Goal: Use online tool/utility: Utilize a website feature to perform a specific function

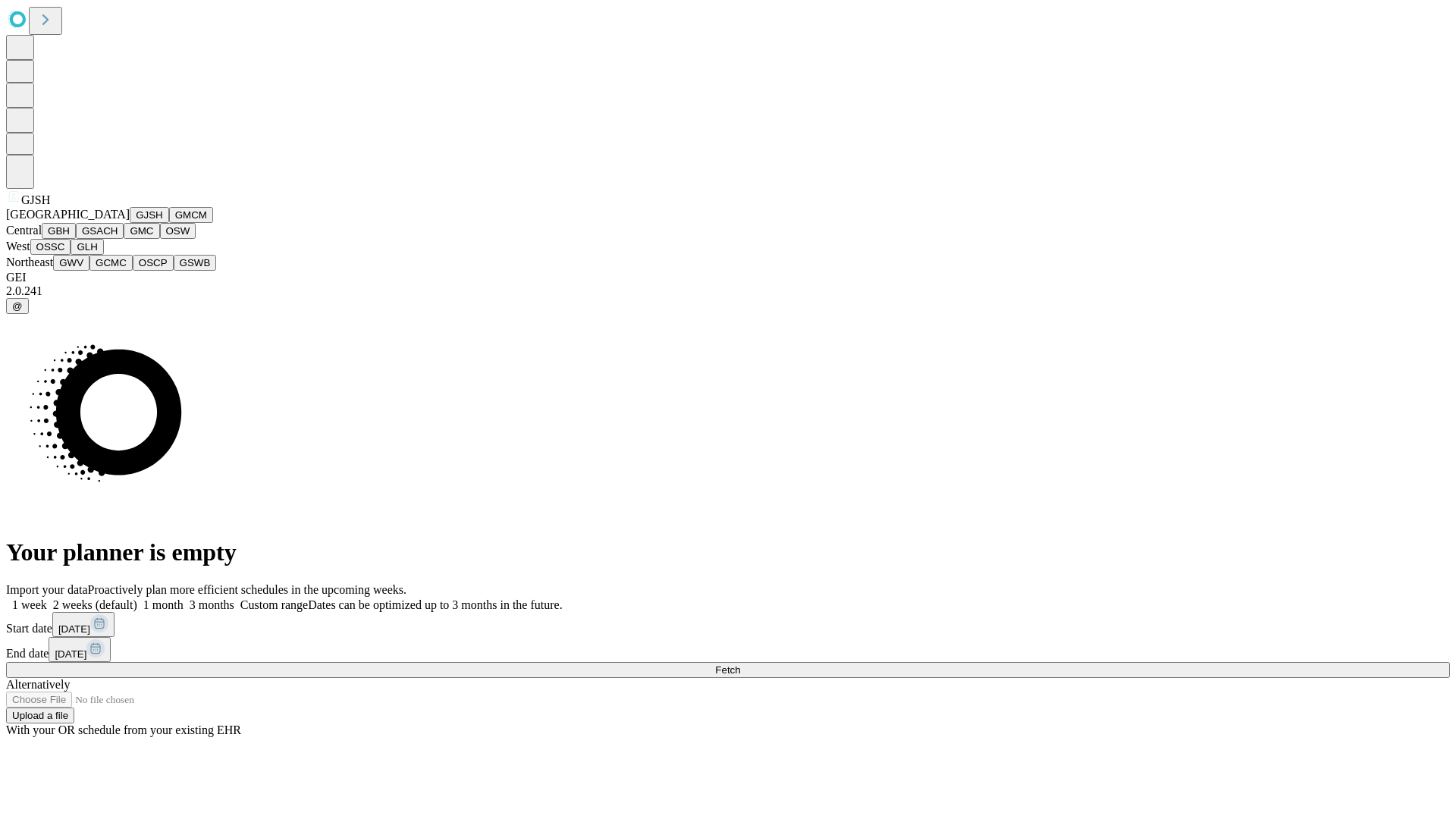
click at [129, 223] on button "GJSH" at bounding box center [149, 215] width 39 height 16
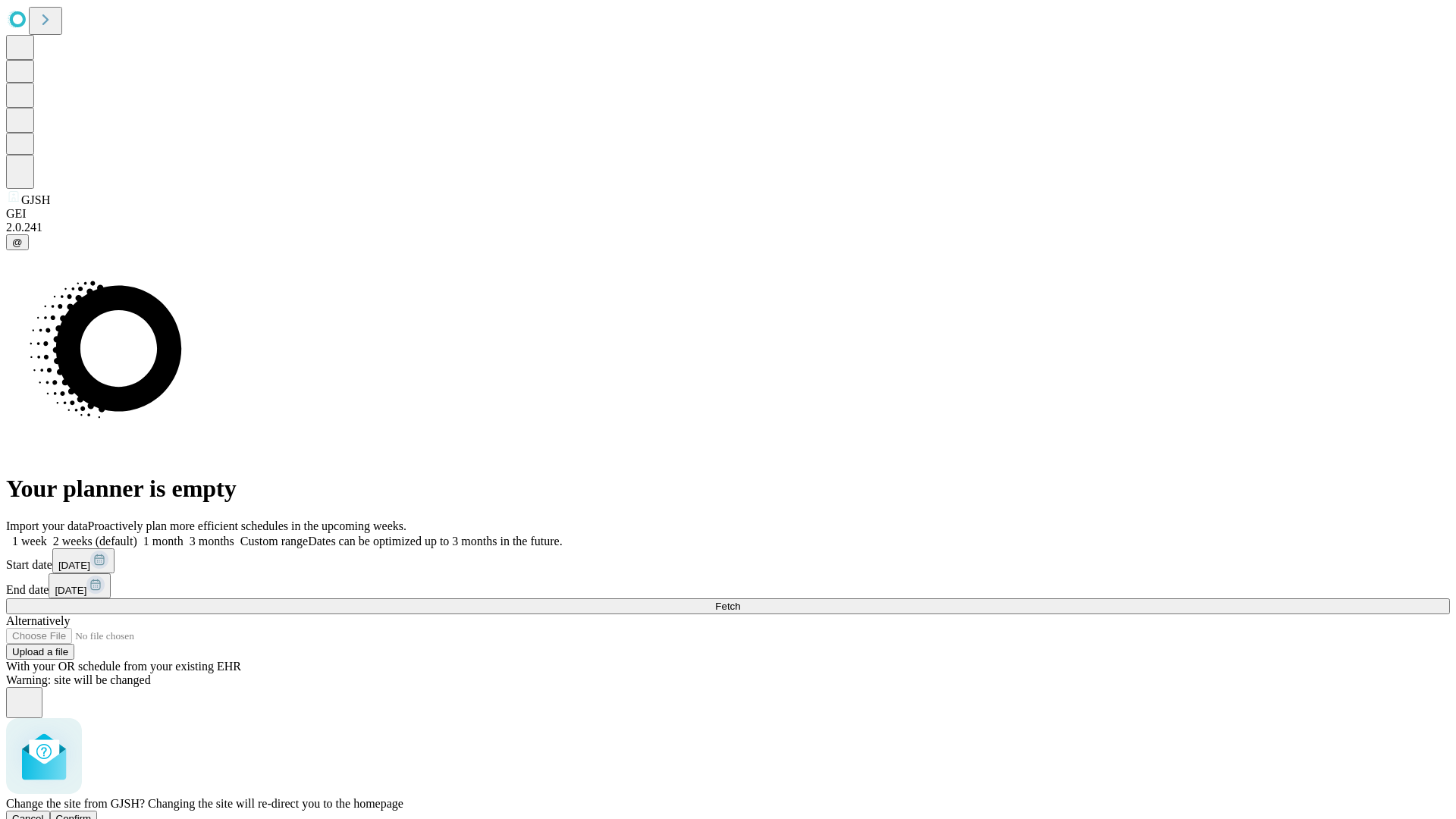
click at [92, 813] on span "Confirm" at bounding box center [73, 818] width 36 height 11
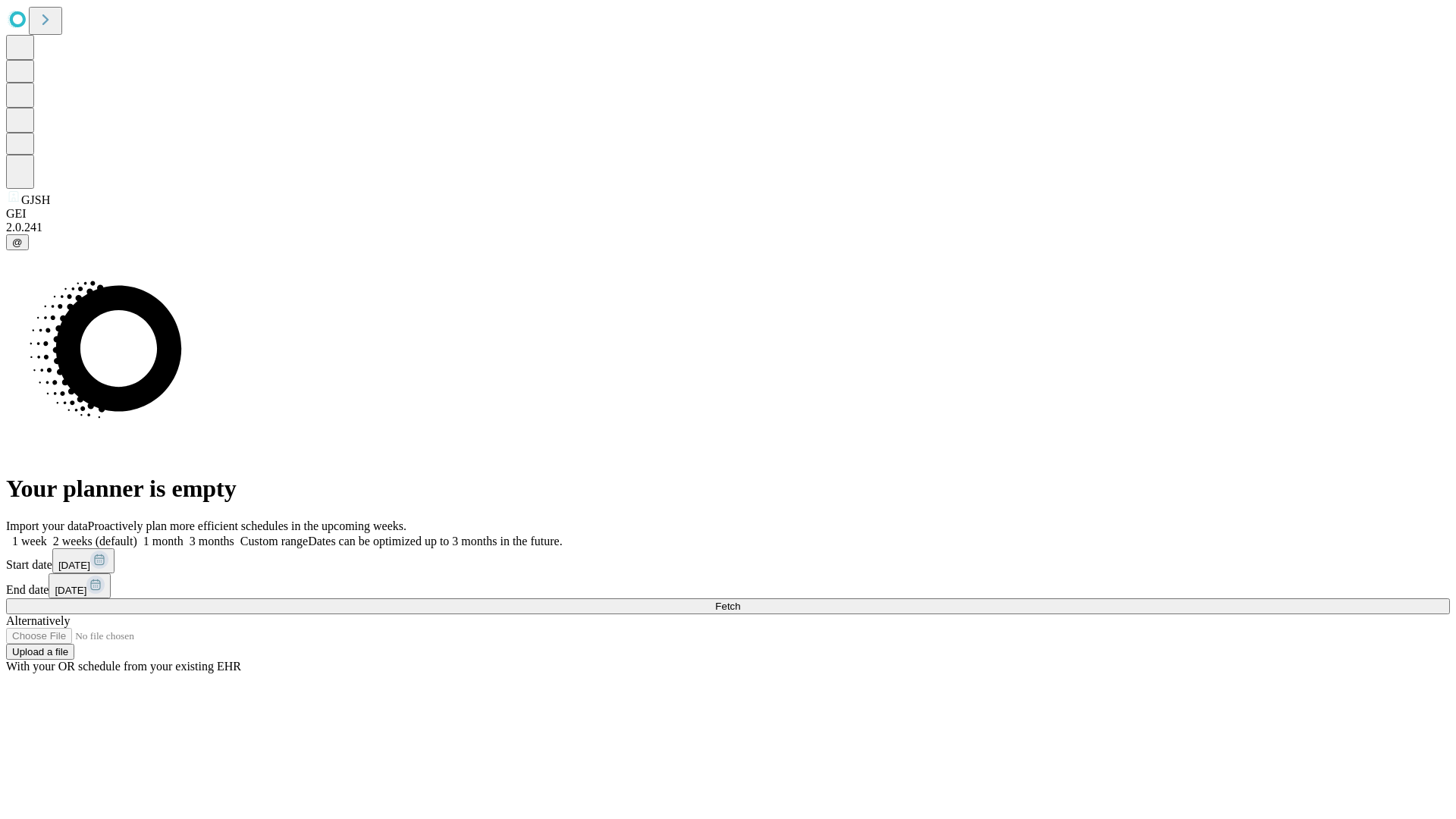
click at [184, 535] on label "1 month" at bounding box center [160, 541] width 46 height 13
click at [741, 600] on span "Fetch" at bounding box center [728, 606] width 25 height 11
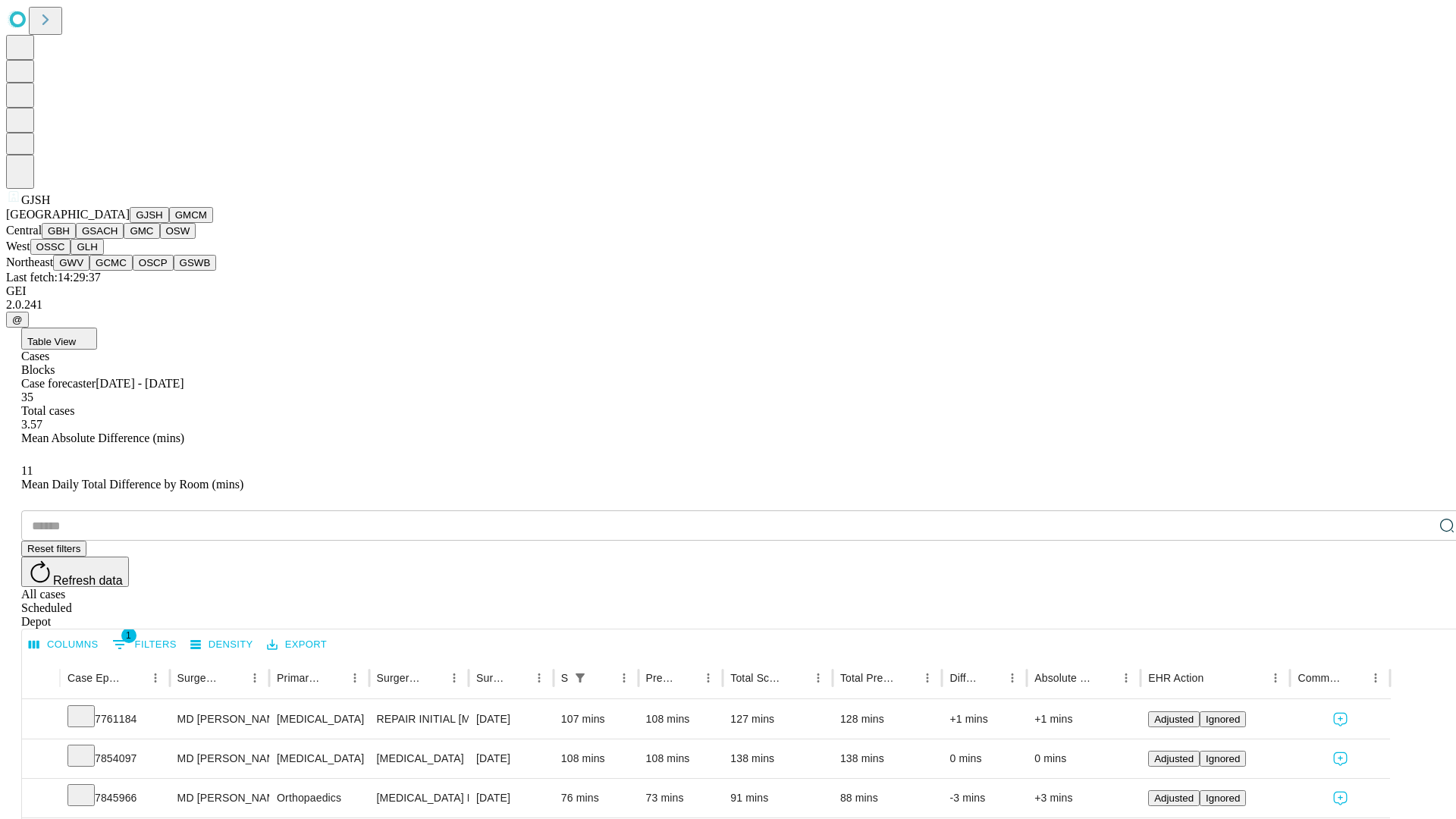
click at [169, 223] on button "GMCM" at bounding box center [191, 215] width 44 height 16
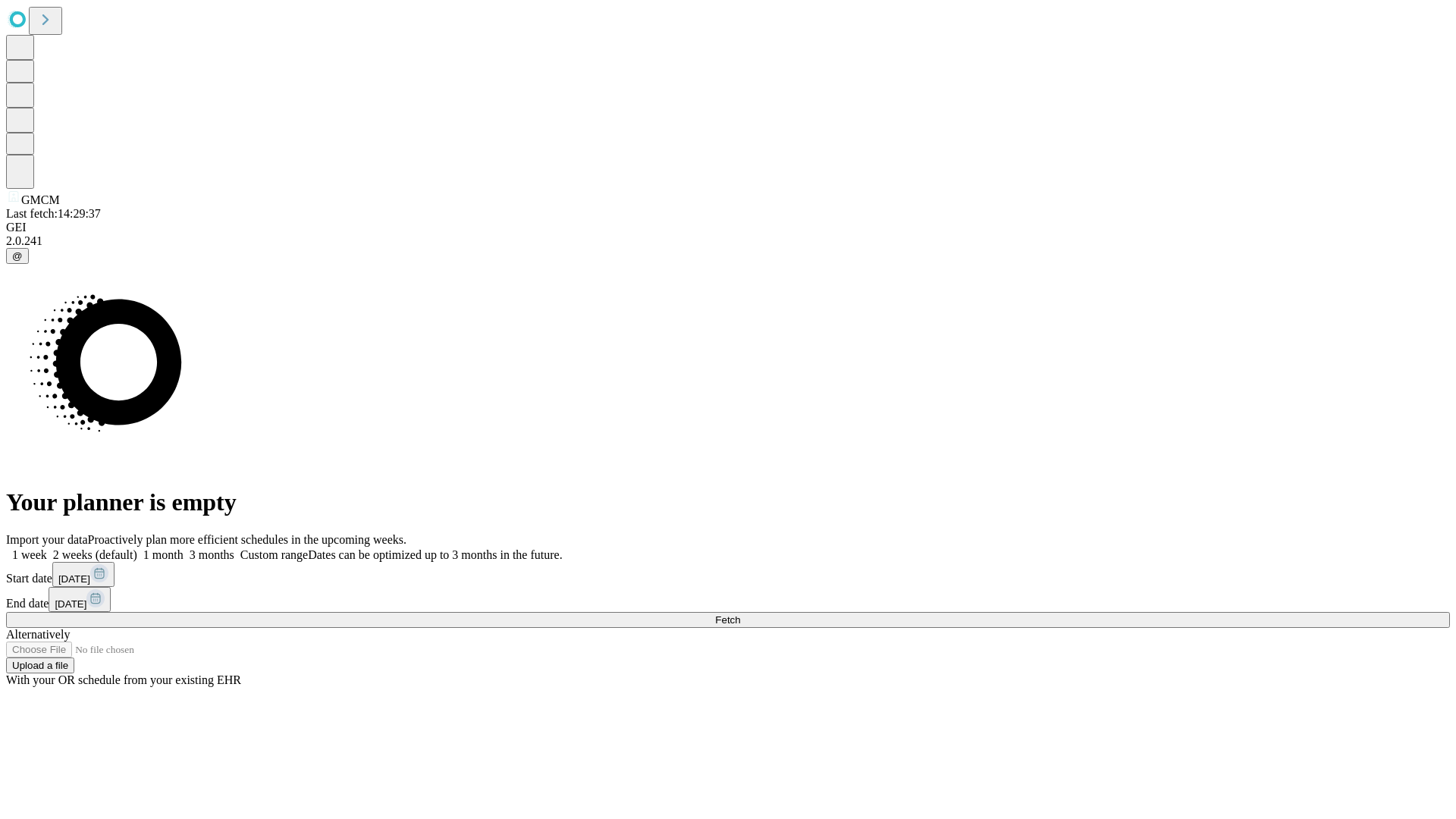
click at [184, 548] on label "1 month" at bounding box center [160, 554] width 46 height 13
click at [741, 614] on span "Fetch" at bounding box center [728, 620] width 25 height 11
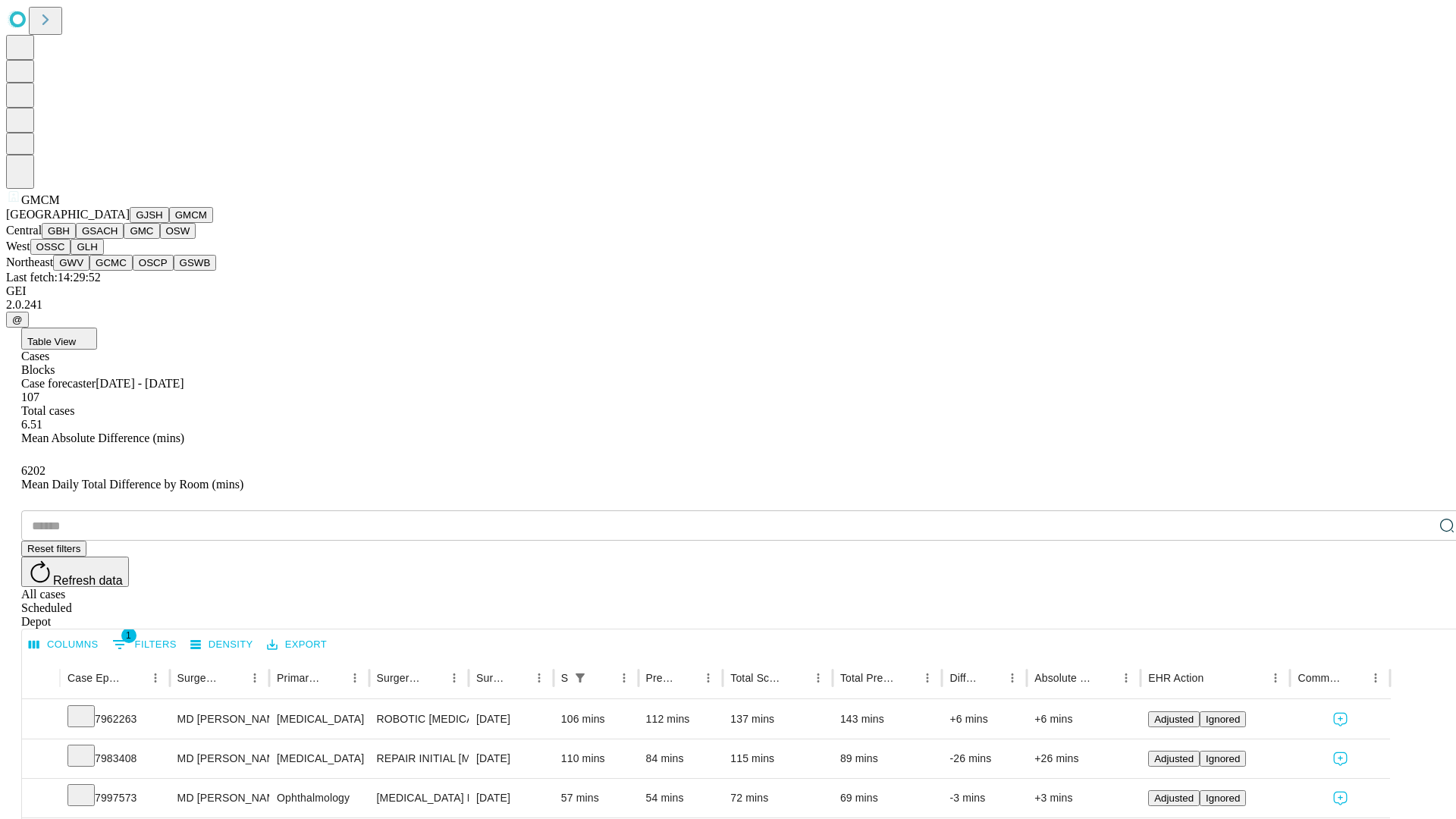
click at [76, 239] on button "GBH" at bounding box center [59, 231] width 34 height 16
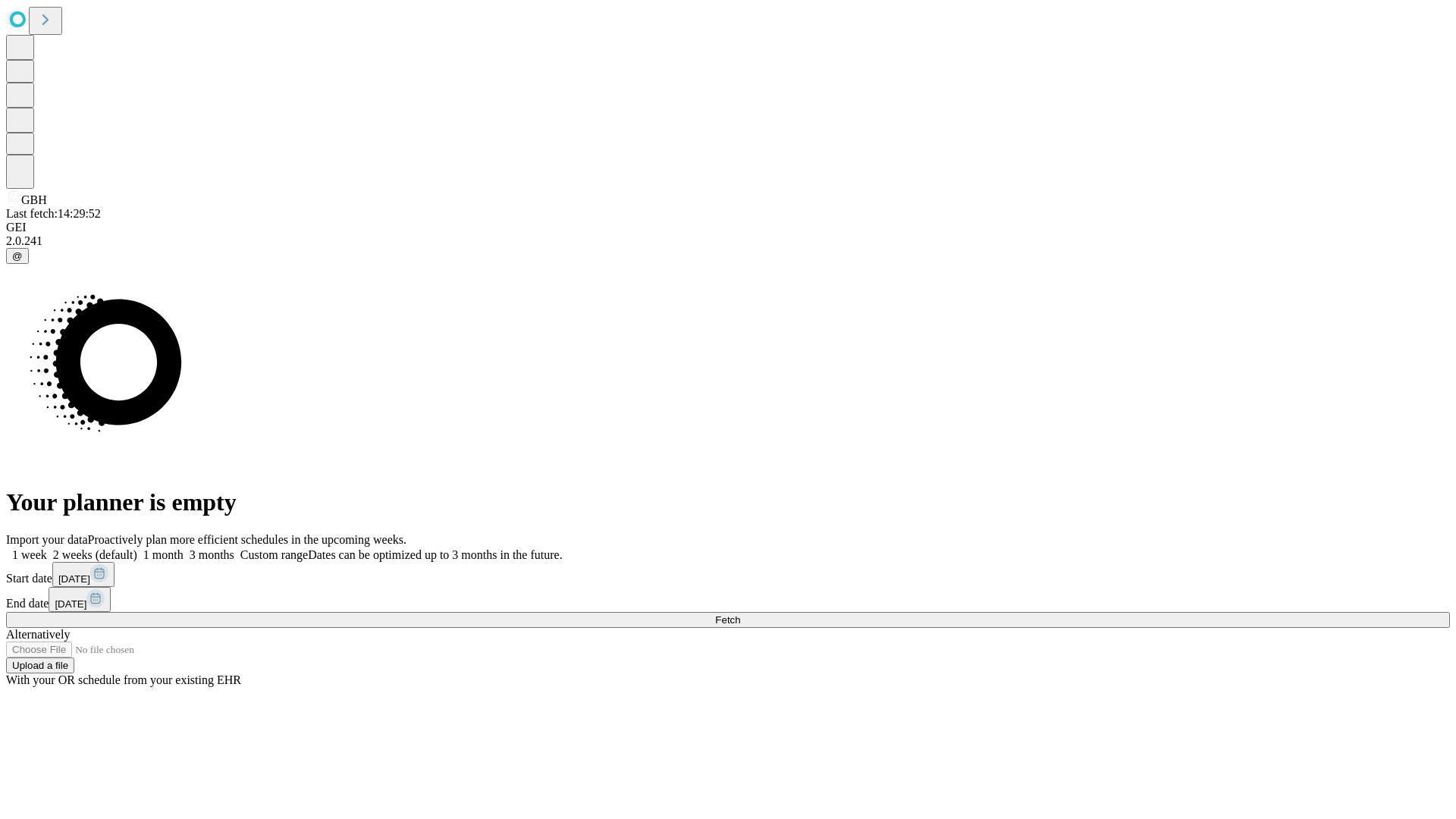
click at [184, 548] on label "1 month" at bounding box center [160, 554] width 46 height 13
click at [741, 614] on span "Fetch" at bounding box center [728, 620] width 25 height 11
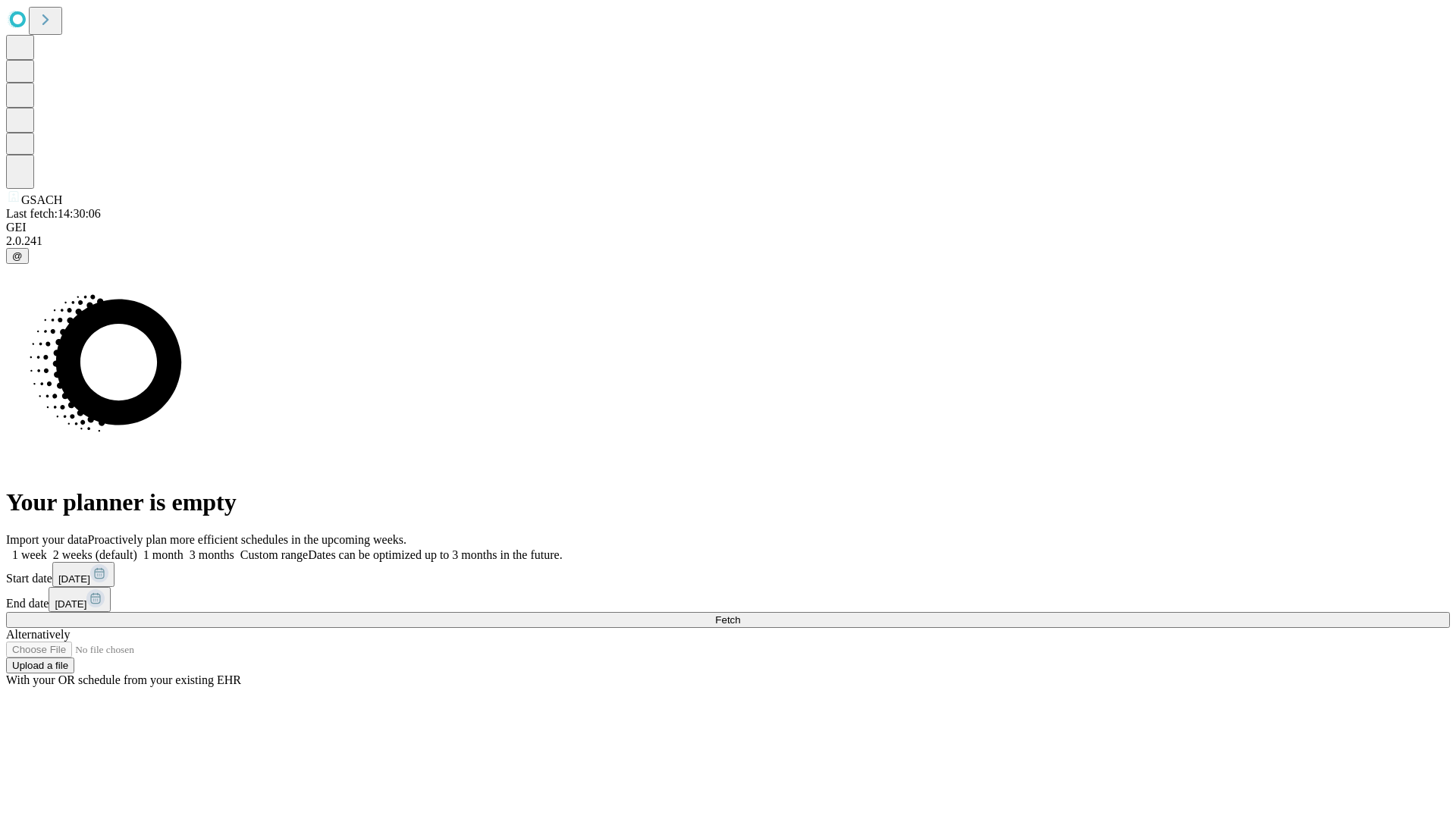
click at [184, 548] on label "1 month" at bounding box center [160, 554] width 46 height 13
click at [741, 614] on span "Fetch" at bounding box center [728, 620] width 25 height 11
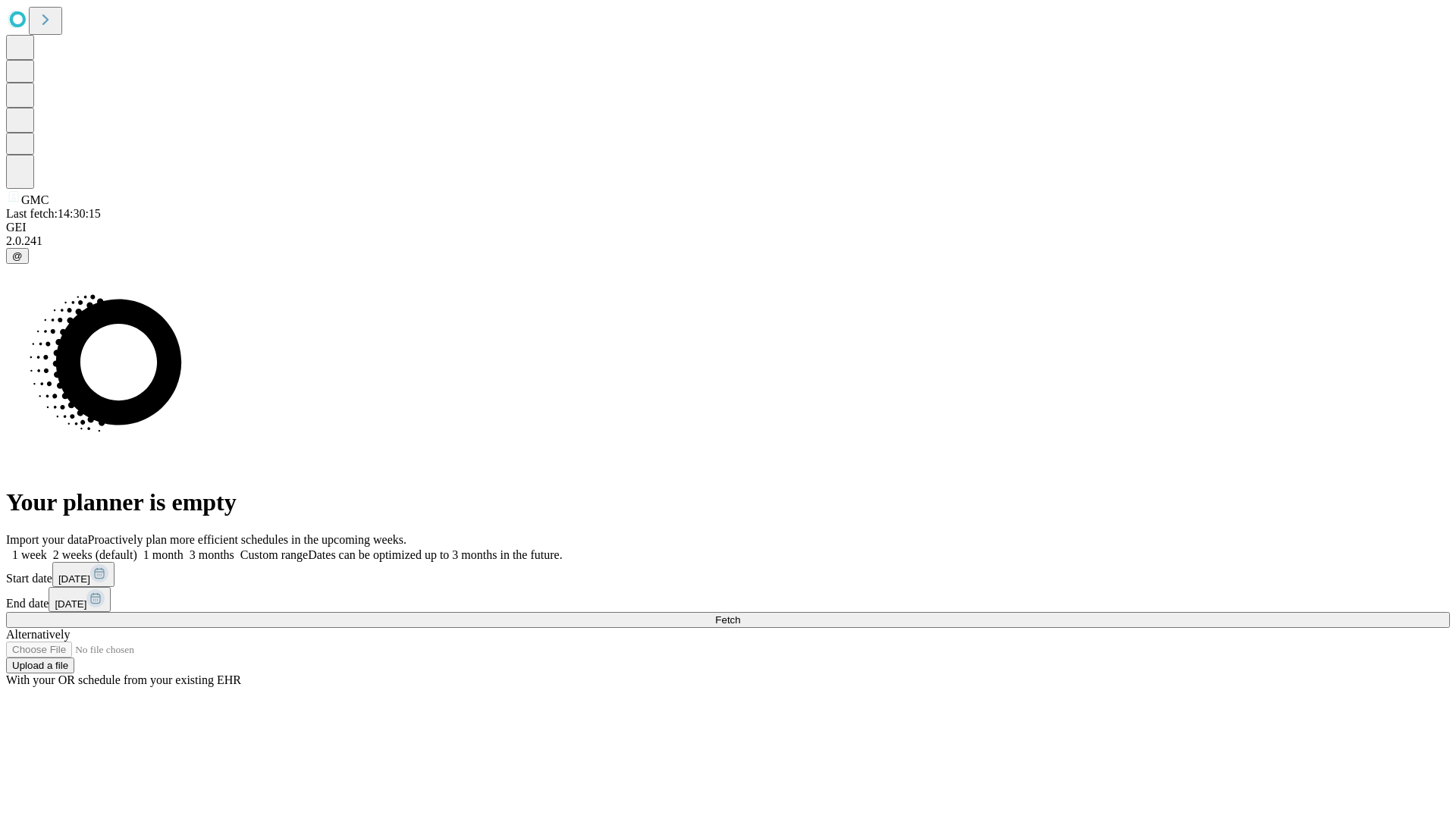
click at [184, 548] on label "1 month" at bounding box center [160, 554] width 46 height 13
click at [741, 614] on span "Fetch" at bounding box center [728, 620] width 25 height 11
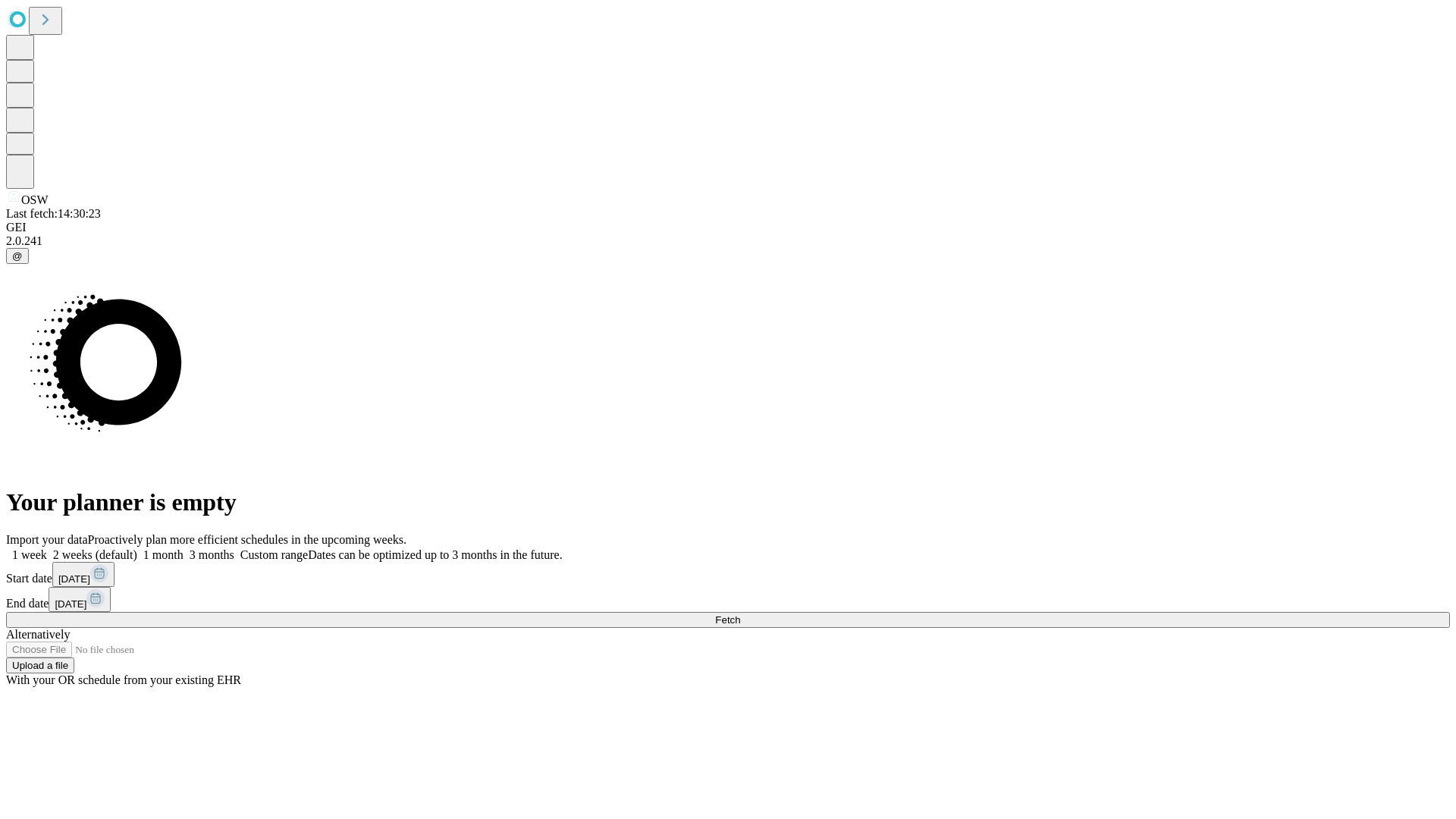
click at [741, 614] on span "Fetch" at bounding box center [728, 620] width 25 height 11
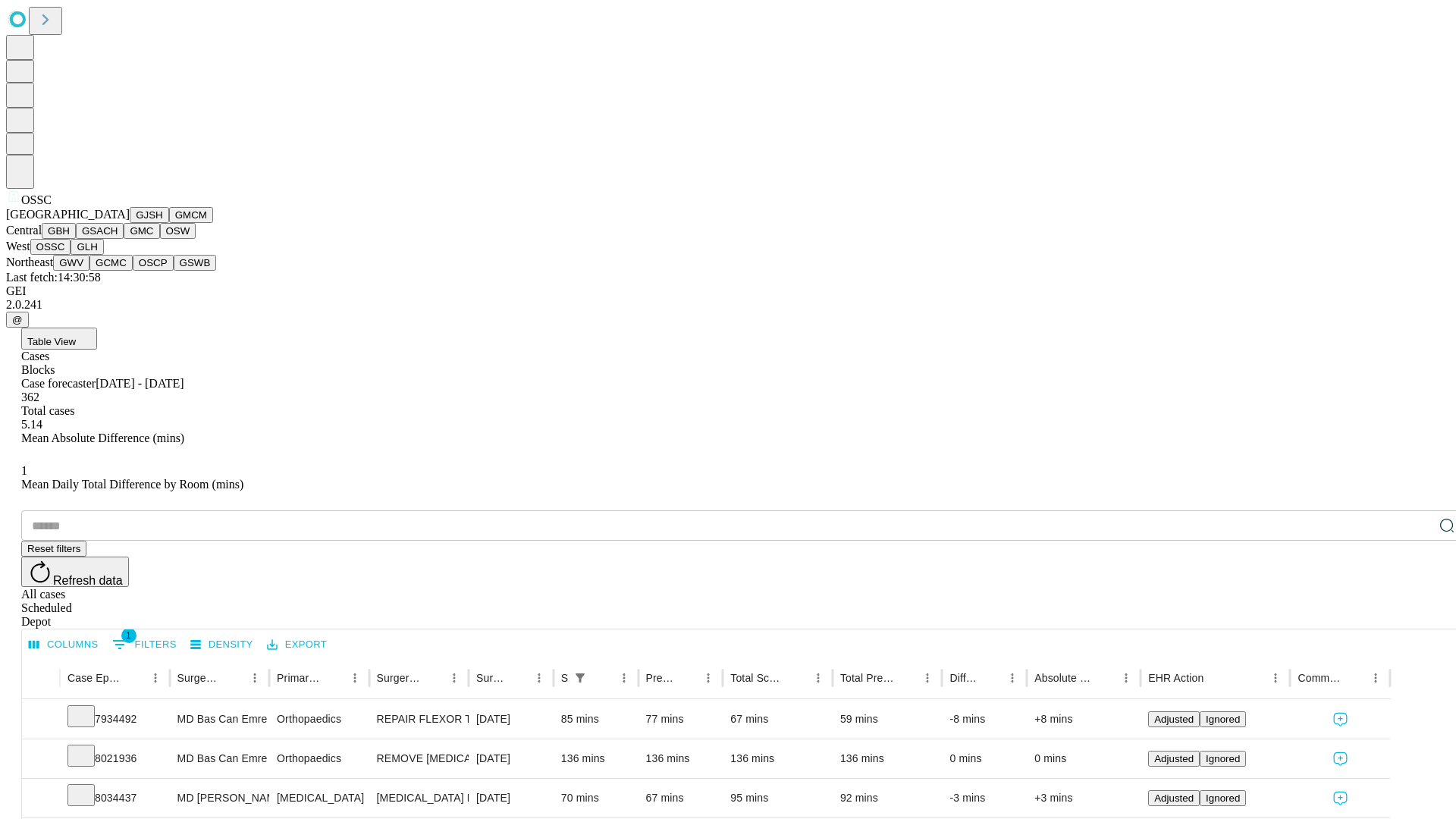
click at [103, 254] on button "GLH" at bounding box center [87, 246] width 32 height 16
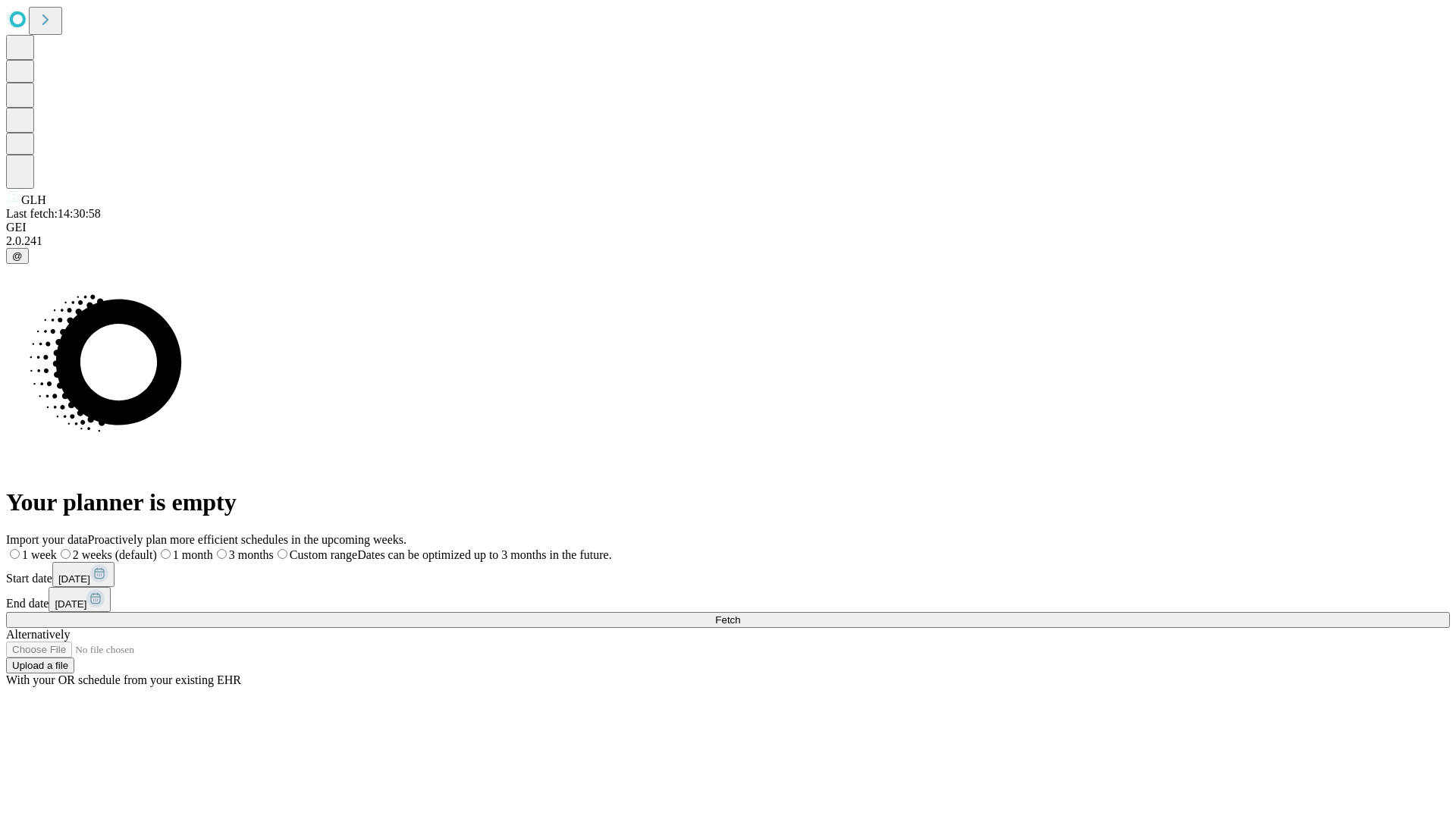
click at [213, 548] on label "1 month" at bounding box center [185, 554] width 56 height 13
click at [741, 614] on span "Fetch" at bounding box center [728, 620] width 25 height 11
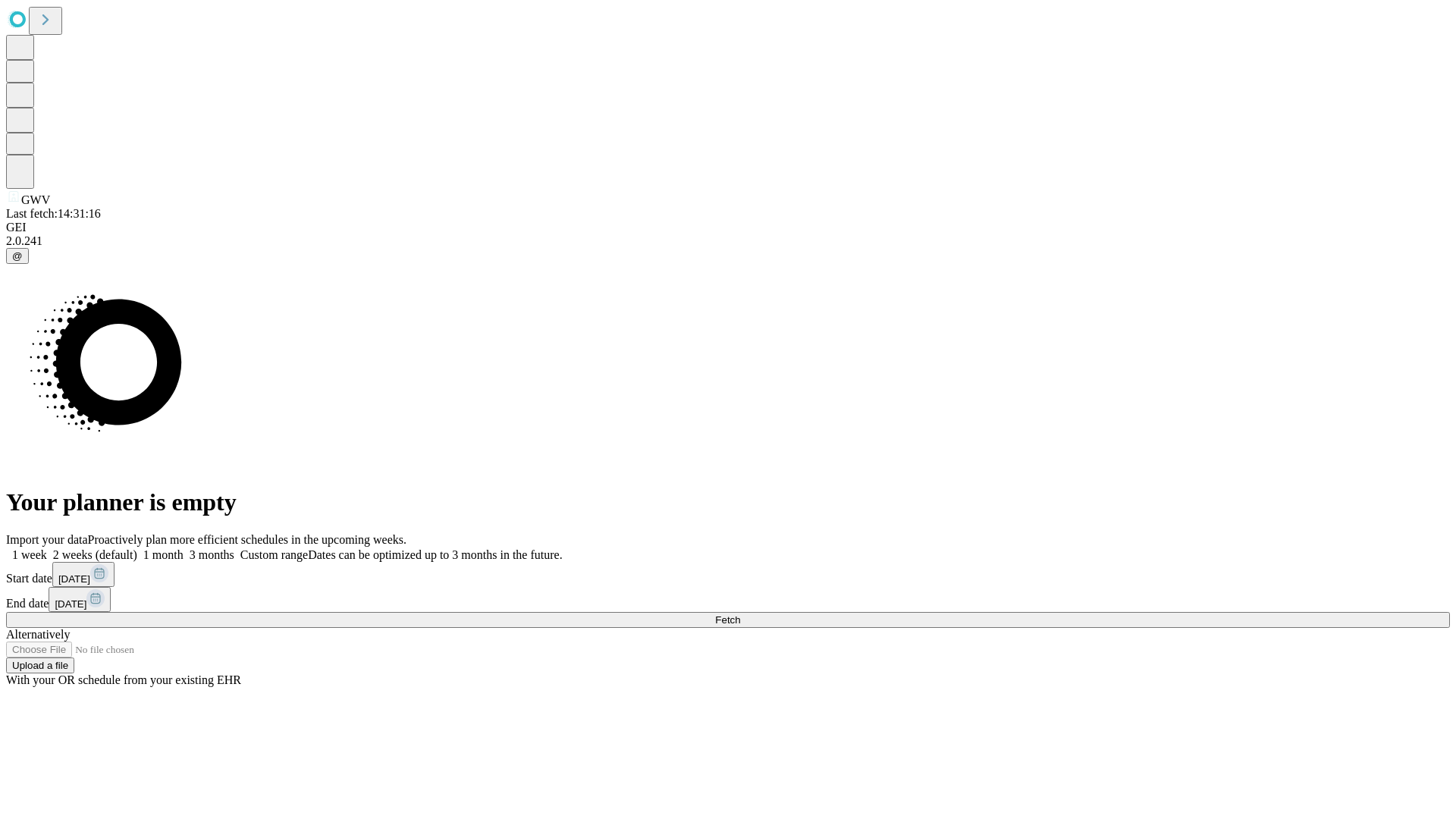
click at [184, 548] on label "1 month" at bounding box center [160, 554] width 46 height 13
click at [741, 614] on span "Fetch" at bounding box center [728, 620] width 25 height 11
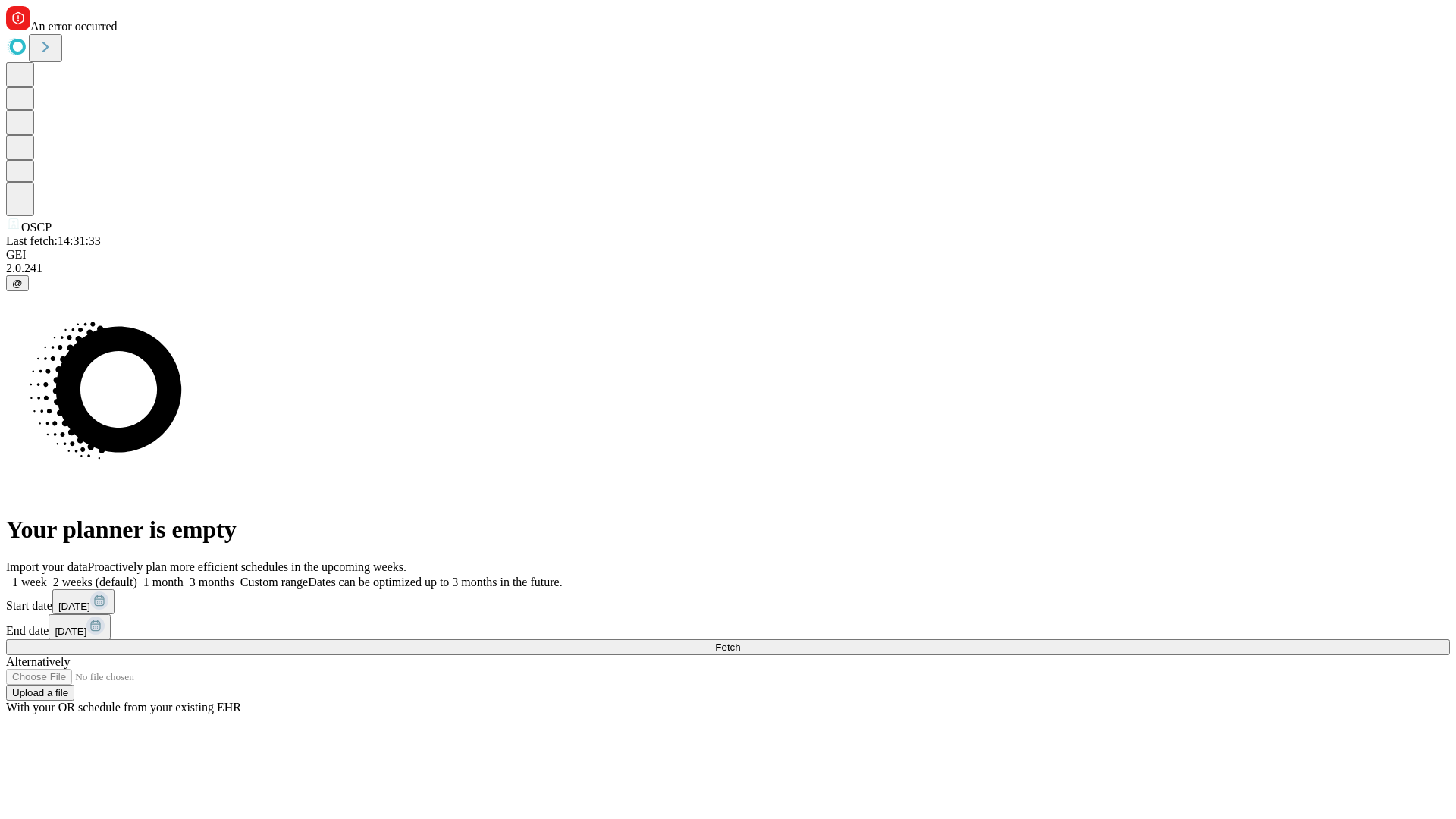
click at [184, 575] on label "1 month" at bounding box center [160, 581] width 46 height 13
click at [741, 642] on span "Fetch" at bounding box center [728, 647] width 25 height 11
